Goal: Task Accomplishment & Management: Manage account settings

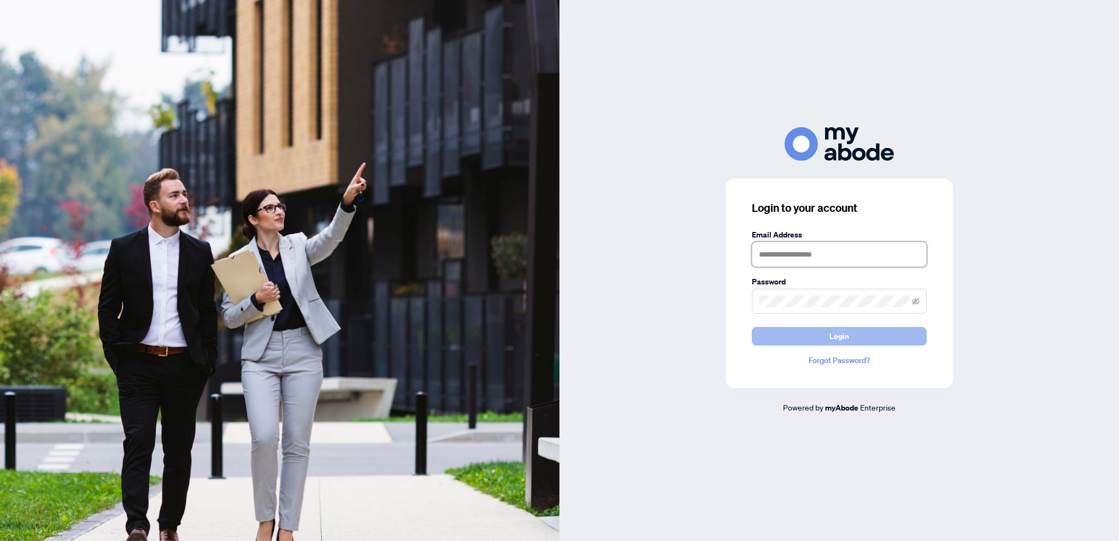
type input "**********"
click at [849, 340] on button "Login" at bounding box center [839, 336] width 175 height 19
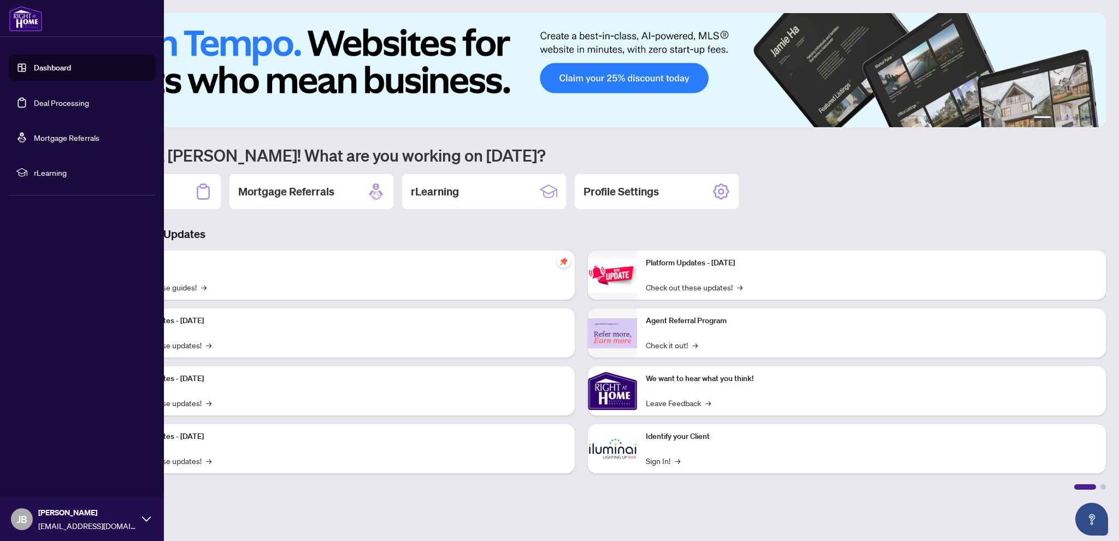
click at [64, 73] on link "Dashboard" at bounding box center [52, 68] width 37 height 10
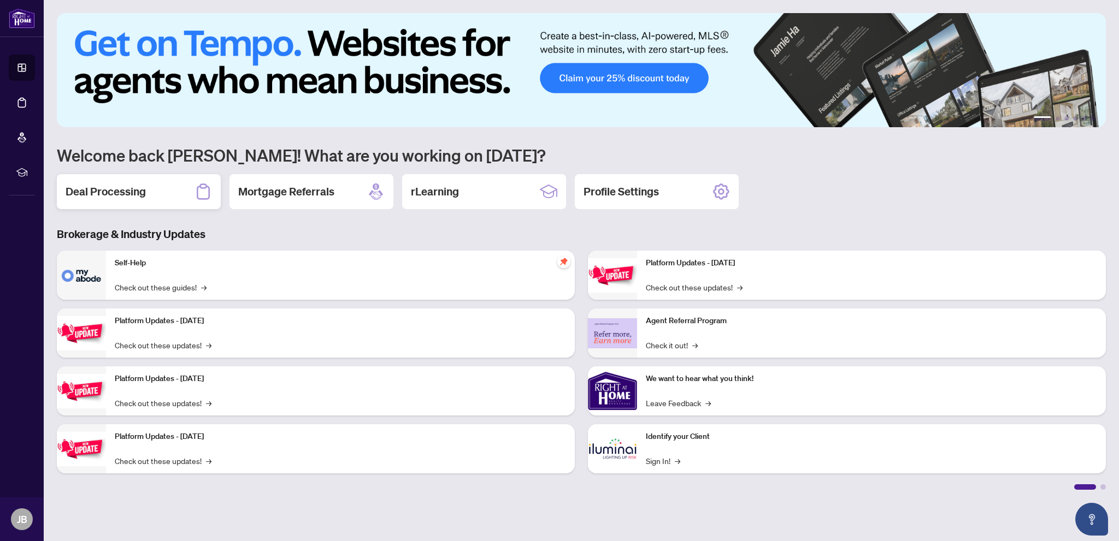
click at [119, 196] on h2 "Deal Processing" at bounding box center [106, 191] width 80 height 15
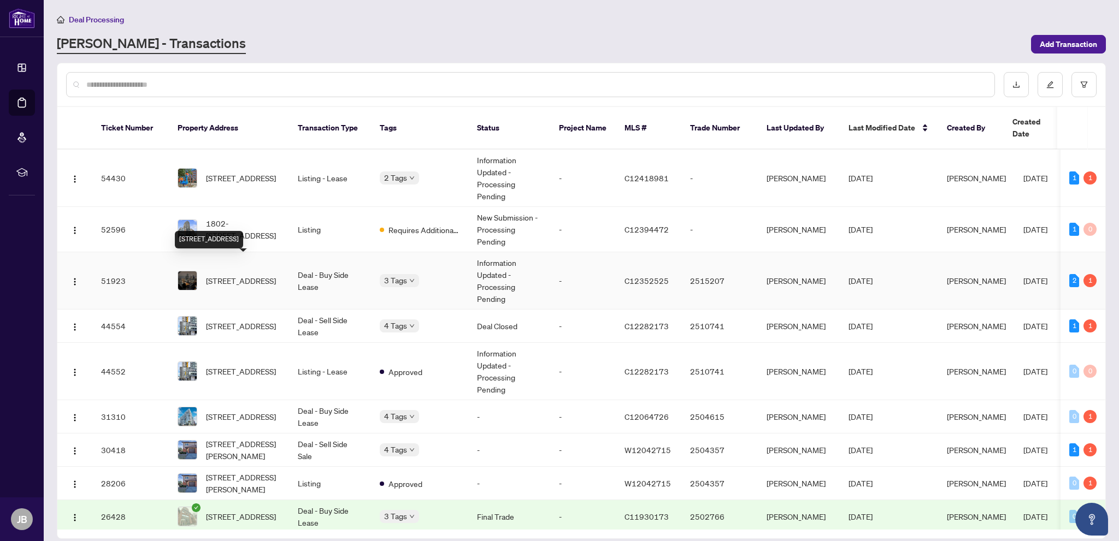
click at [258, 275] on span "2904-50 Wellesley St, Toronto, Ontario M4Y 0C8, Canada" at bounding box center [241, 281] width 70 height 12
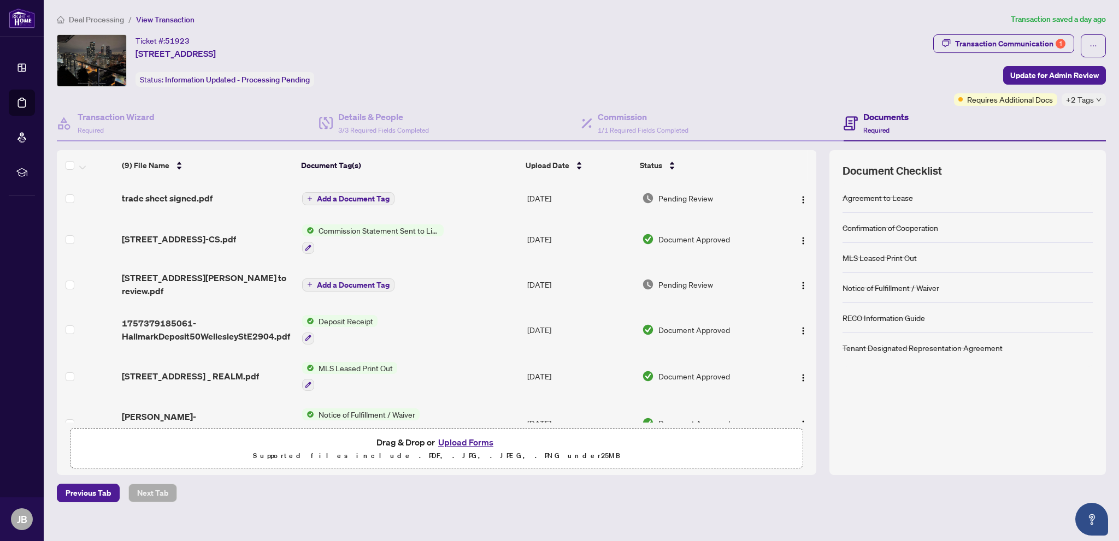
click at [399, 229] on span "Commission Statement Sent to Listing Brokerage" at bounding box center [378, 231] width 129 height 12
click at [386, 287] on span "Commission Statement Sent to Listing Brokerage" at bounding box center [378, 289] width 163 height 24
click at [356, 230] on span "Commission Statement Sent to Listing Brokerage" at bounding box center [378, 231] width 129 height 12
click at [356, 287] on span "Commission Statement Sent to Listing Brokerage" at bounding box center [378, 289] width 163 height 24
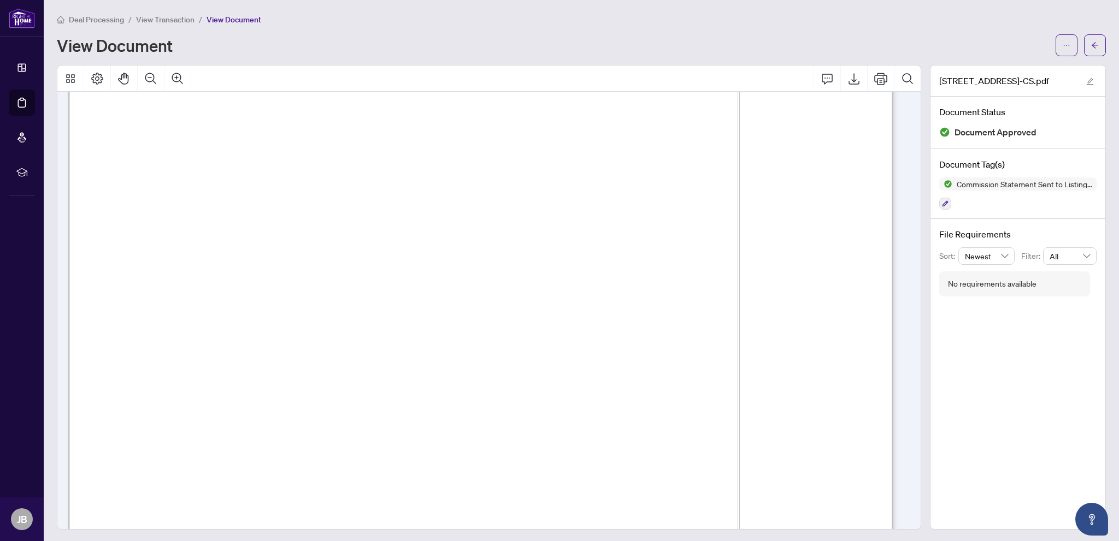
scroll to position [55, 0]
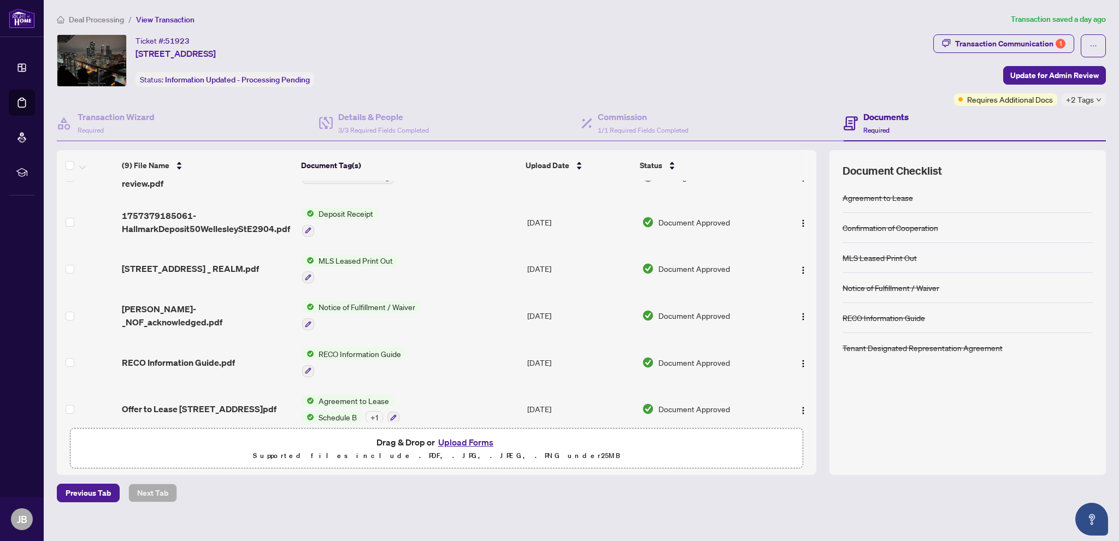
scroll to position [53, 0]
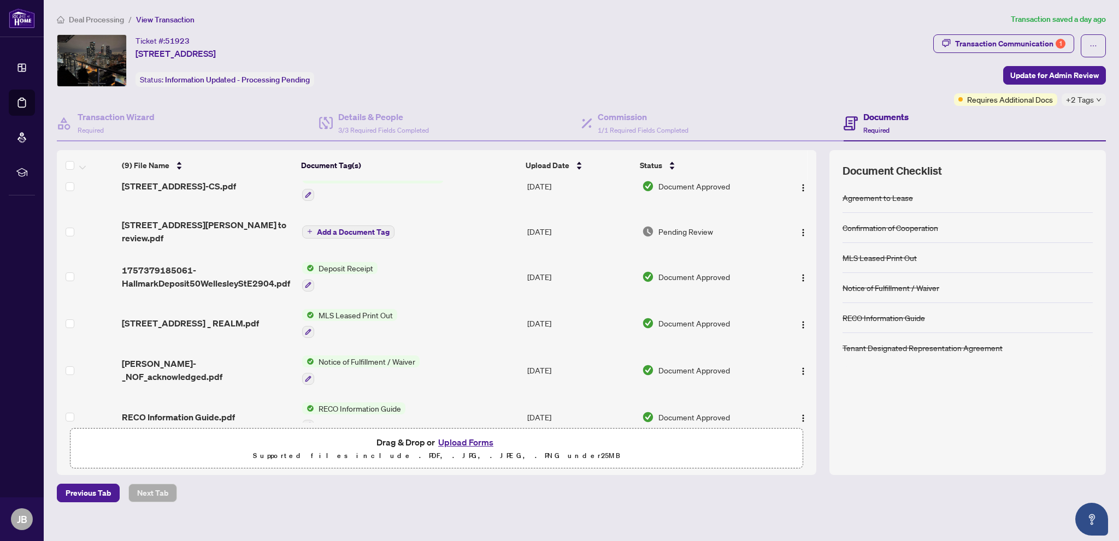
click at [374, 357] on span "Notice of Fulfillment / Waiver" at bounding box center [366, 362] width 105 height 12
click at [382, 409] on span "Notice of Fulfillment / Waiver" at bounding box center [364, 411] width 105 height 12
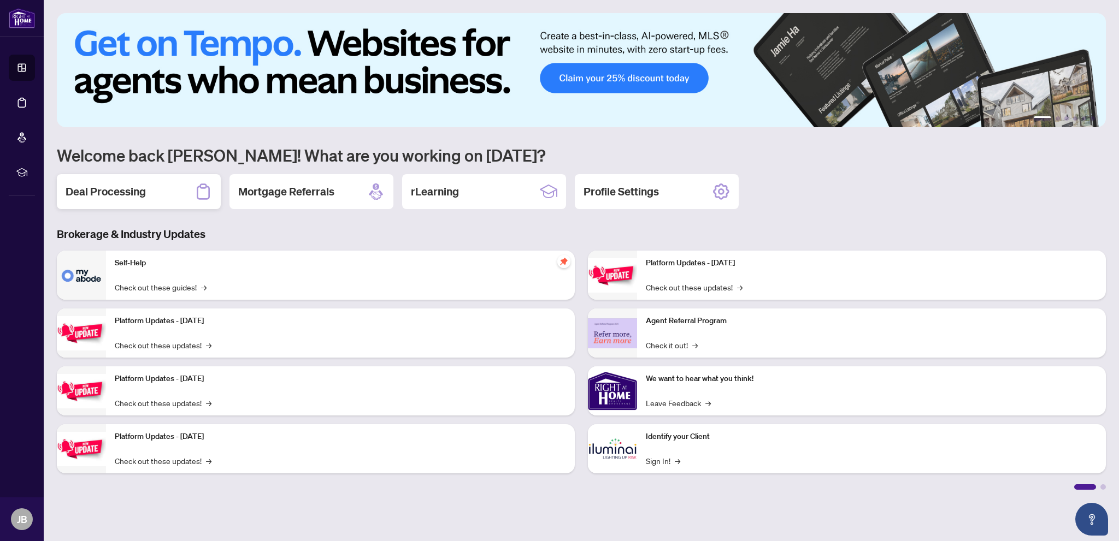
click at [105, 195] on h2 "Deal Processing" at bounding box center [106, 191] width 80 height 15
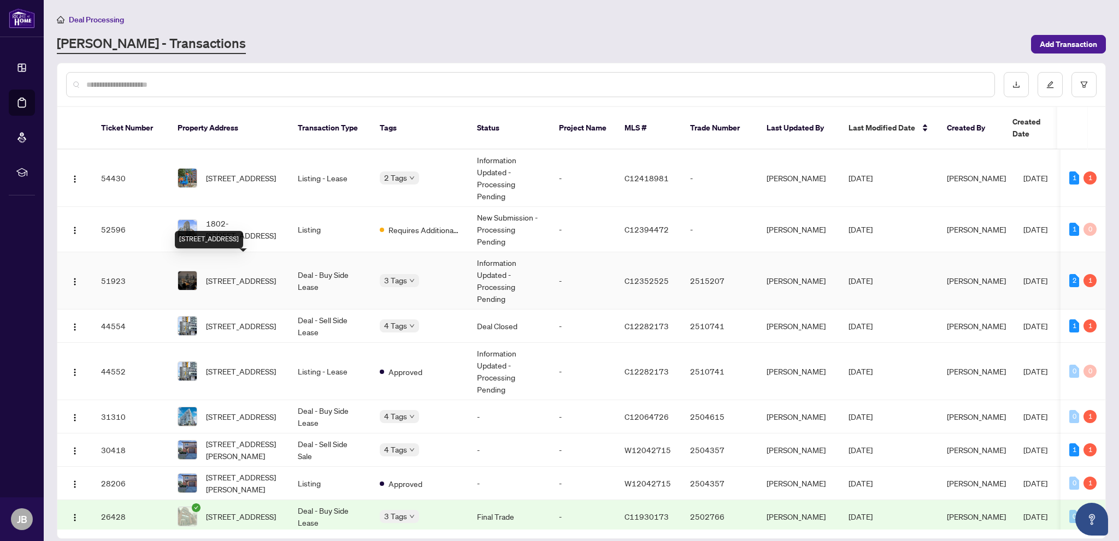
click at [256, 275] on span "[STREET_ADDRESS]" at bounding box center [241, 281] width 70 height 12
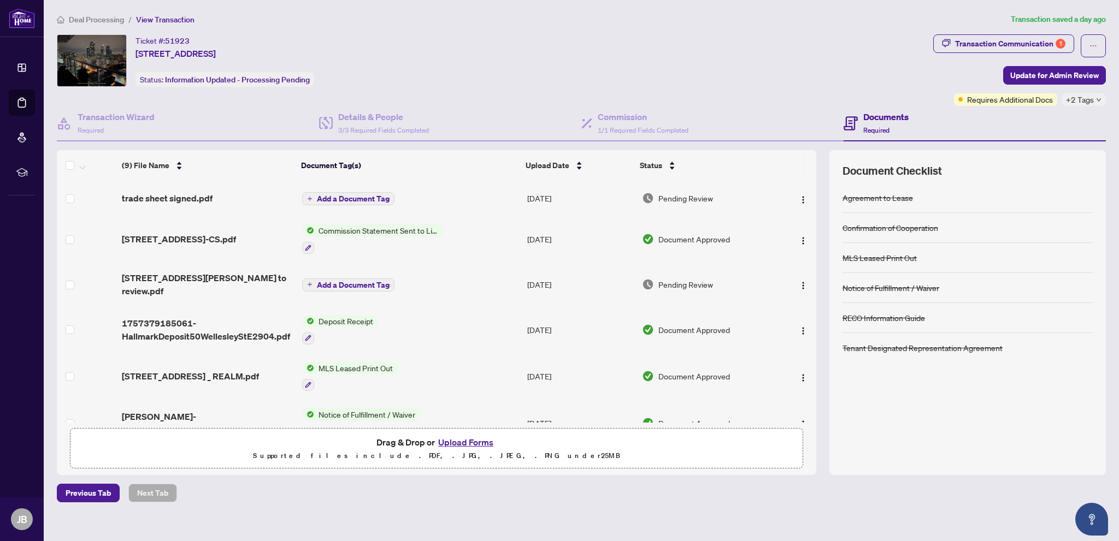
click at [1090, 101] on span "+2 Tags" at bounding box center [1080, 99] width 28 height 13
click at [1075, 76] on span "Update for Admin Review" at bounding box center [1054, 75] width 88 height 17
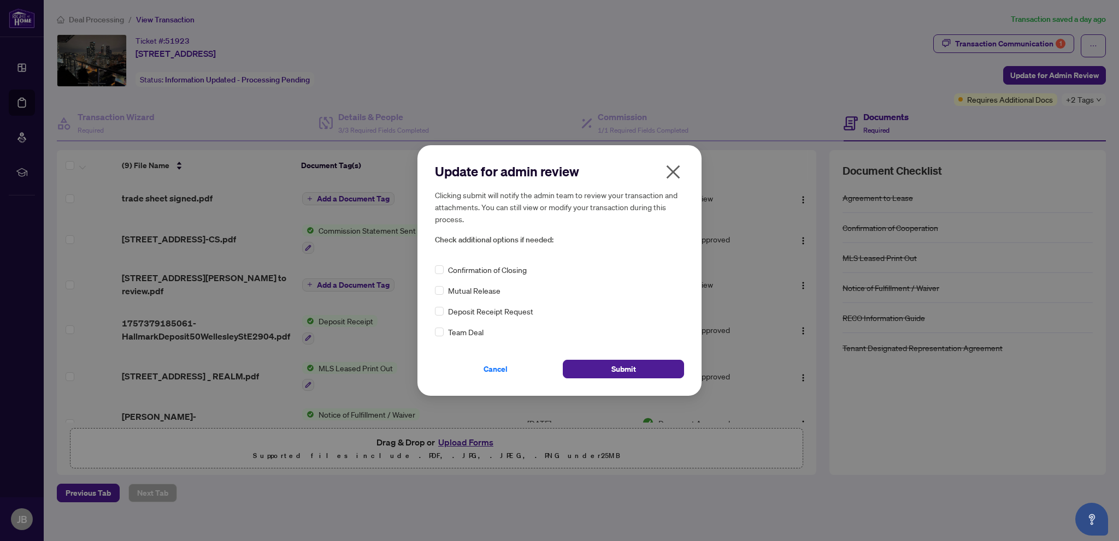
click at [675, 178] on icon "close" at bounding box center [672, 171] width 17 height 17
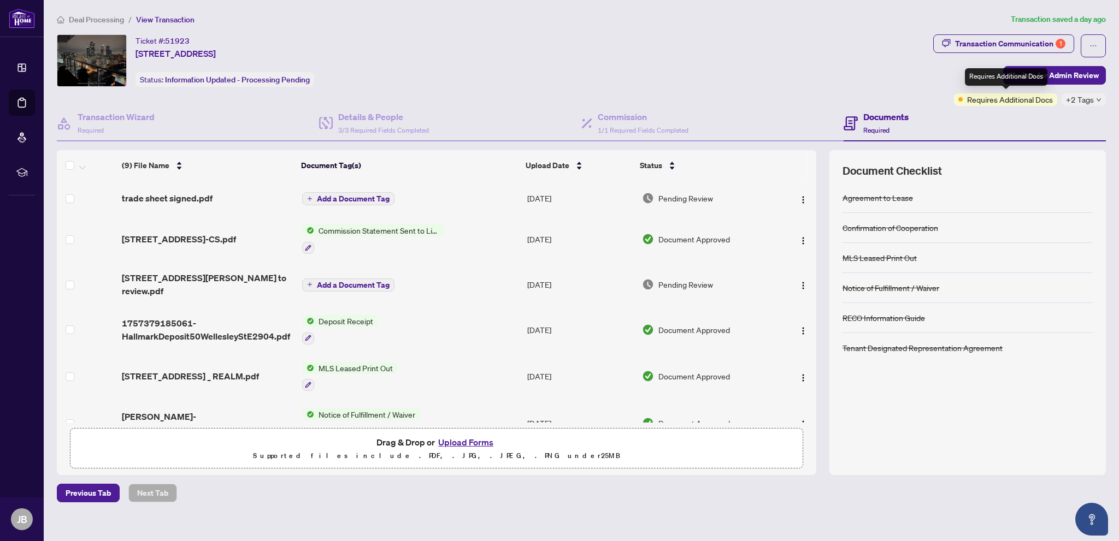
click at [1004, 102] on span "Requires Additional Docs" at bounding box center [1010, 99] width 86 height 12
click at [1014, 44] on div "Transaction Communication 1" at bounding box center [1010, 43] width 110 height 17
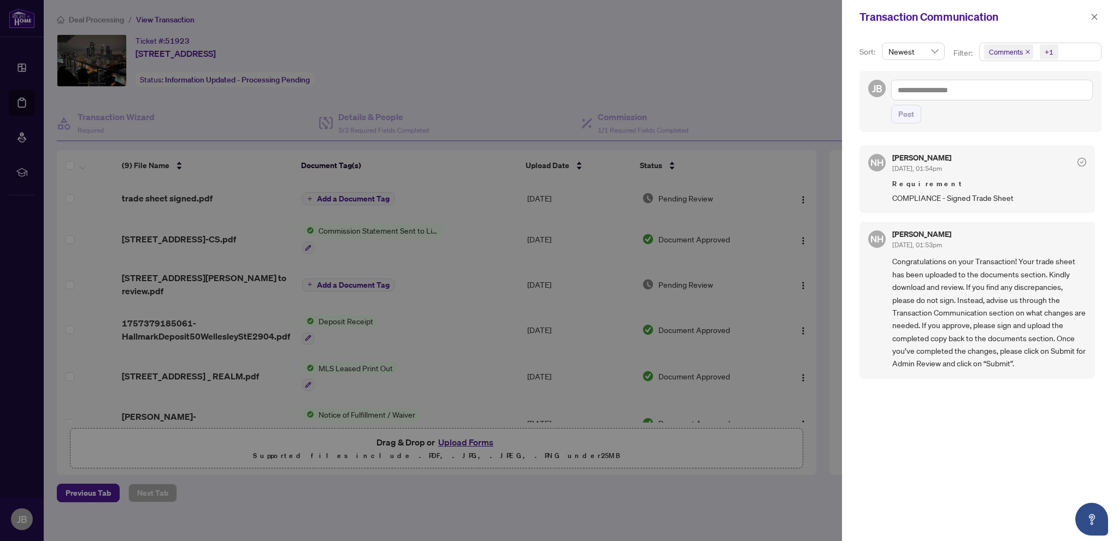
click at [944, 199] on span "COMPLIANCE - Signed Trade Sheet" at bounding box center [989, 198] width 194 height 13
click at [852, 122] on div "Sort: Newest Filter: Comments +1 JB Post NH [PERSON_NAME] [DATE], 01:54pm Requi…" at bounding box center [980, 287] width 277 height 507
click at [808, 116] on div at bounding box center [559, 270] width 1119 height 541
click at [1094, 19] on icon "close" at bounding box center [1094, 17] width 8 height 8
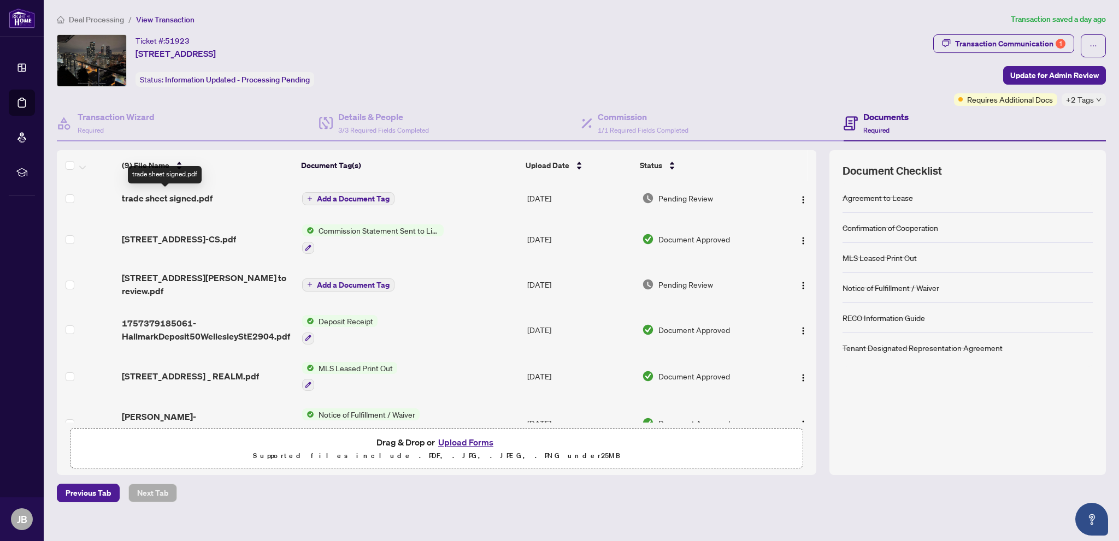
click at [186, 198] on span "trade sheet signed.pdf" at bounding box center [167, 198] width 91 height 13
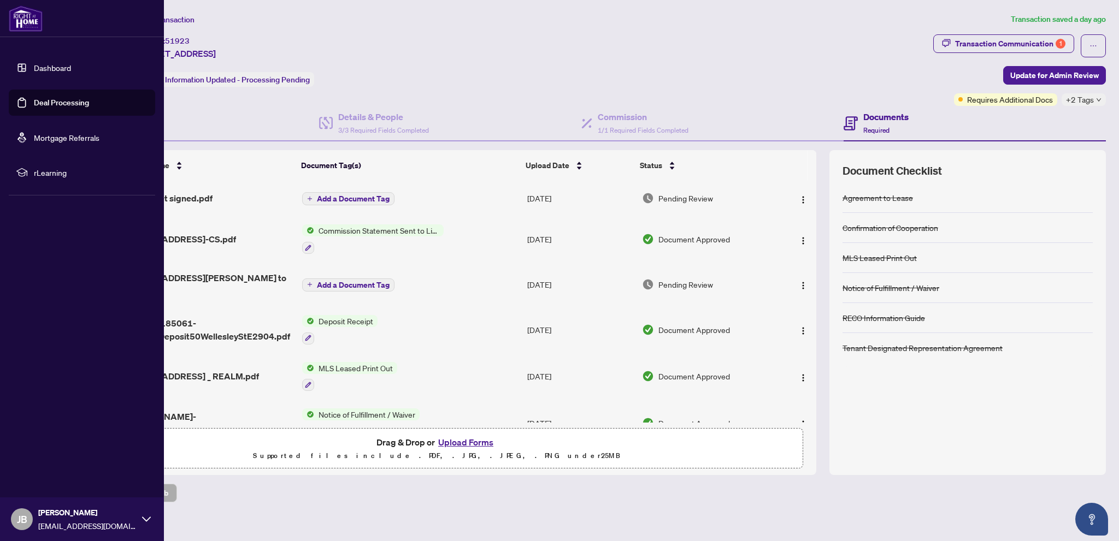
click at [44, 67] on link "Dashboard" at bounding box center [52, 68] width 37 height 10
